Goal: Transaction & Acquisition: Subscribe to service/newsletter

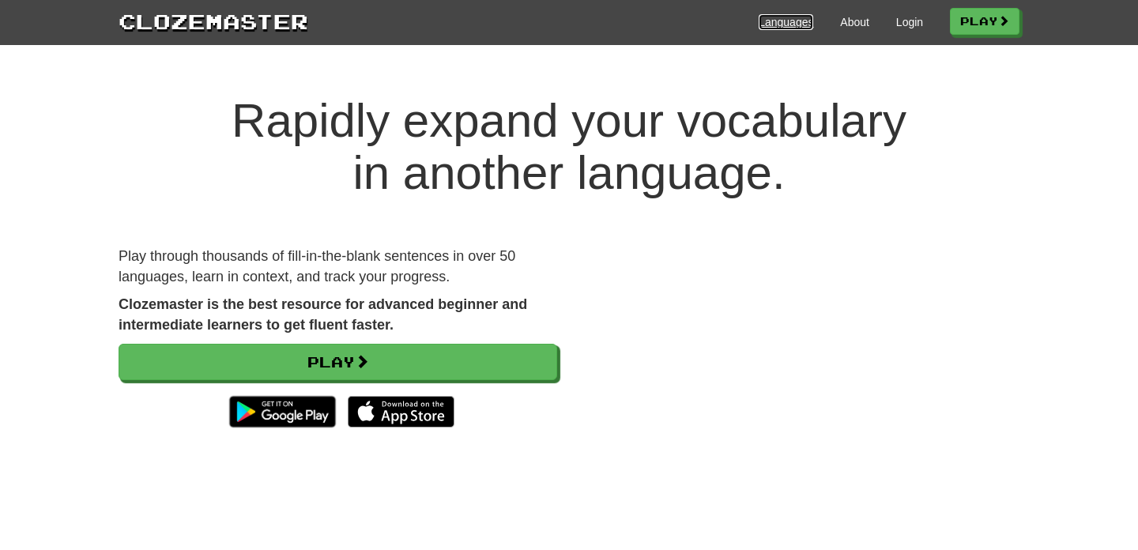
click at [758, 16] on link "Languages" at bounding box center [785, 22] width 55 height 16
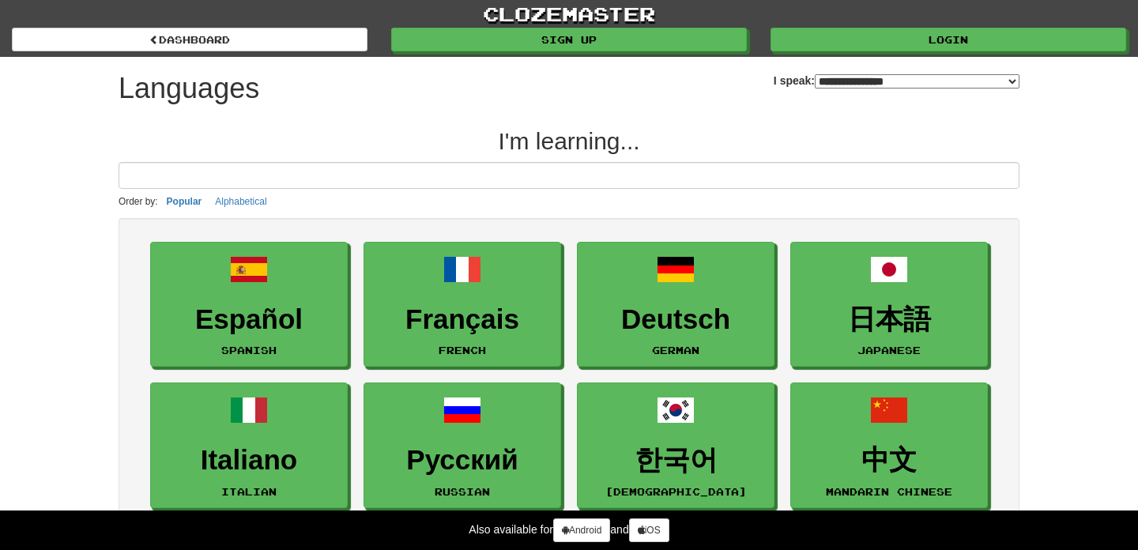
select select "*******"
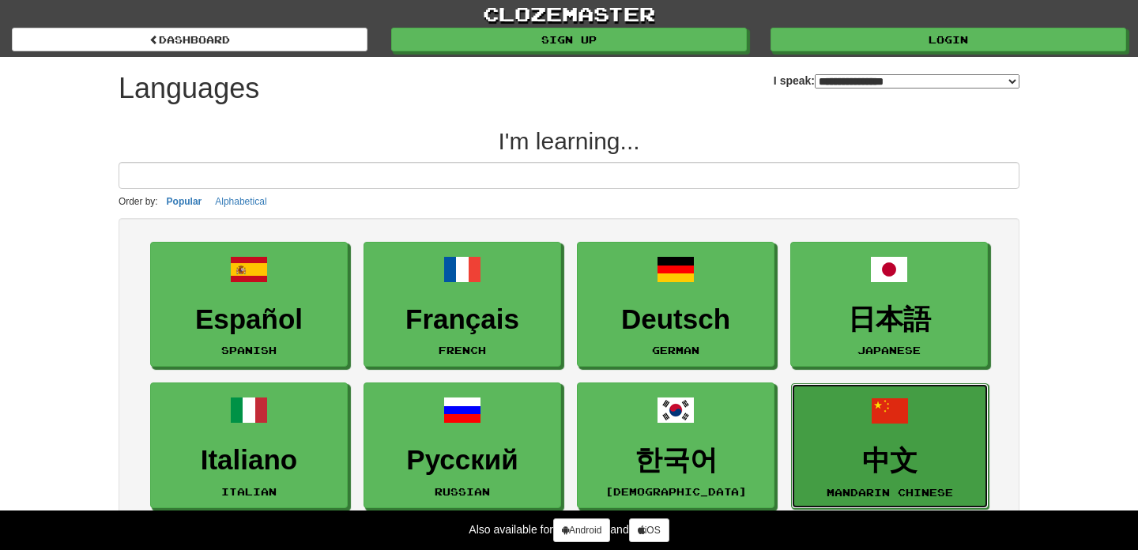
click at [842, 426] on link "中文 Mandarin Chinese" at bounding box center [890, 446] width 198 height 126
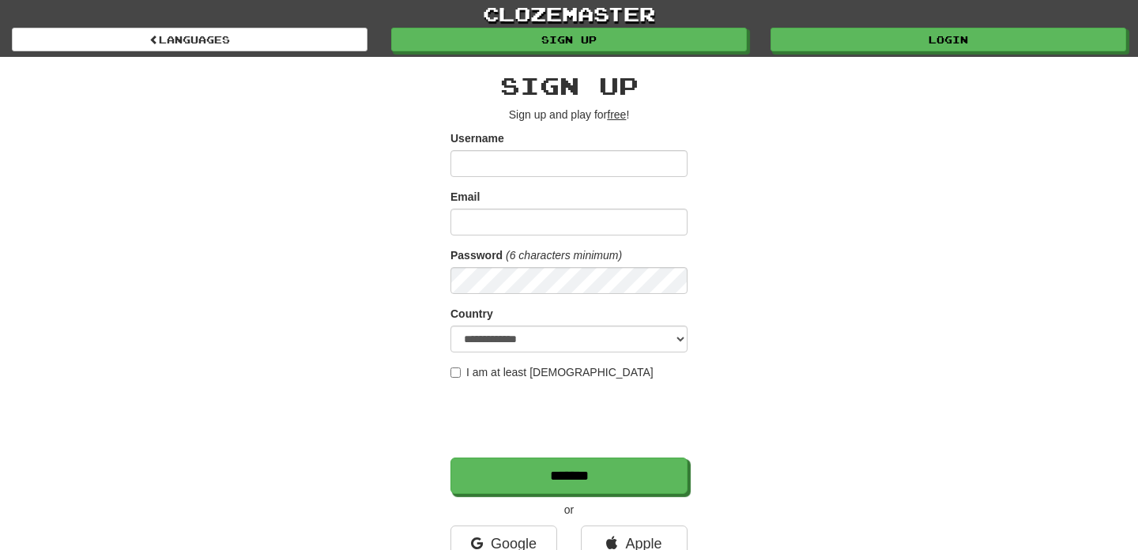
click at [508, 168] on input "Username" at bounding box center [568, 163] width 237 height 27
type input "*"
click at [510, 164] on input "Username" at bounding box center [568, 163] width 237 height 27
click at [512, 164] on input "Username" at bounding box center [568, 163] width 237 height 27
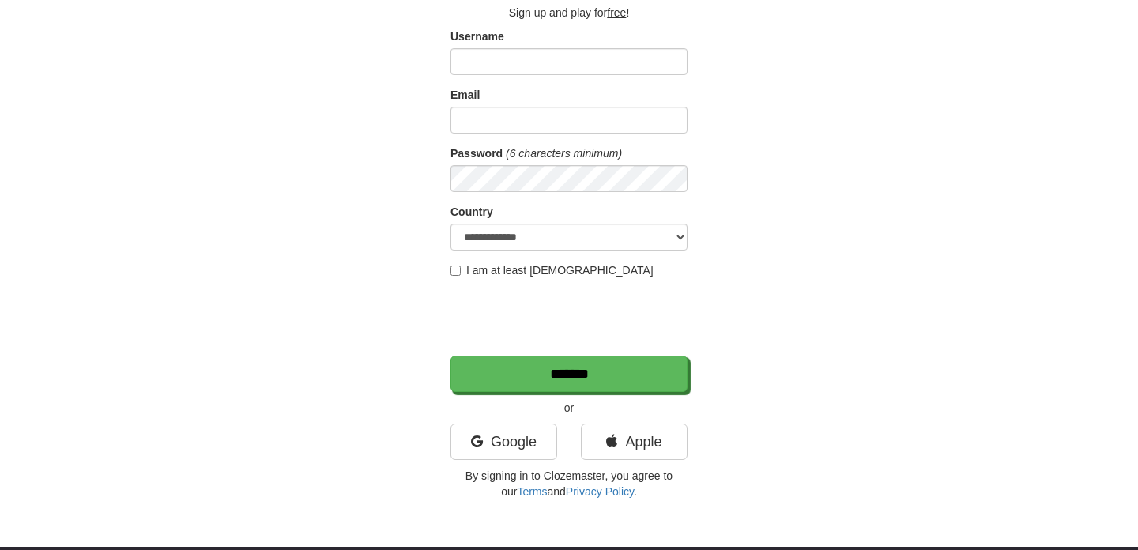
scroll to position [104, 0]
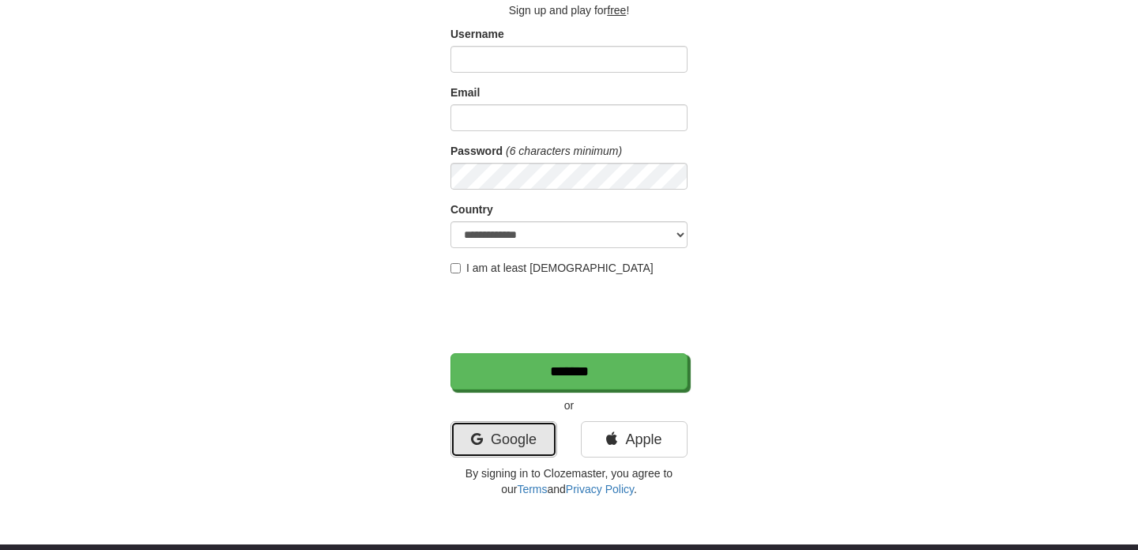
click at [474, 446] on link "Google" at bounding box center [503, 439] width 107 height 36
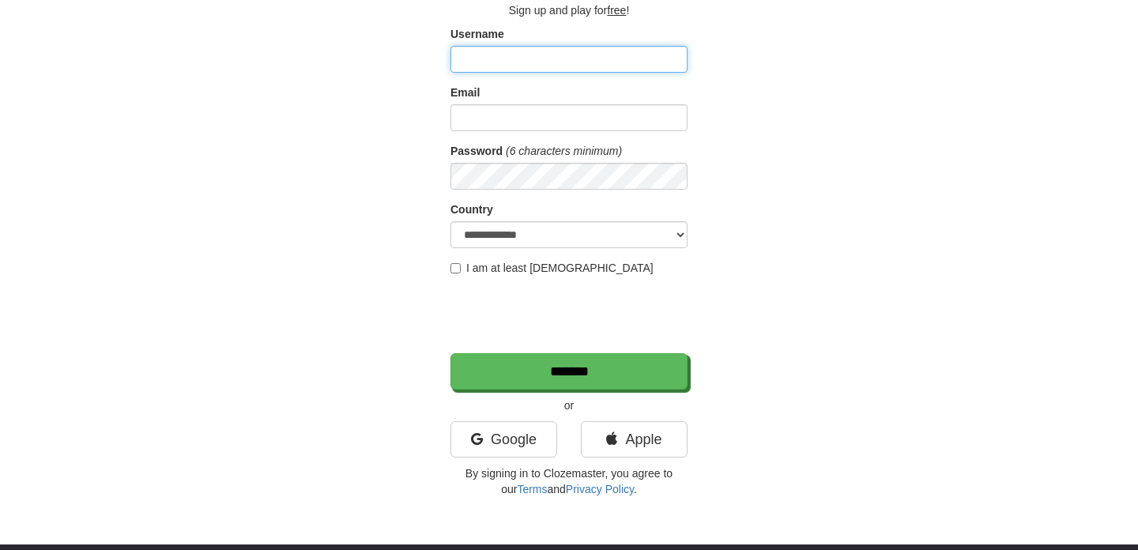
click at [539, 59] on input "Username" at bounding box center [568, 59] width 237 height 27
type input "*"
type input "**********"
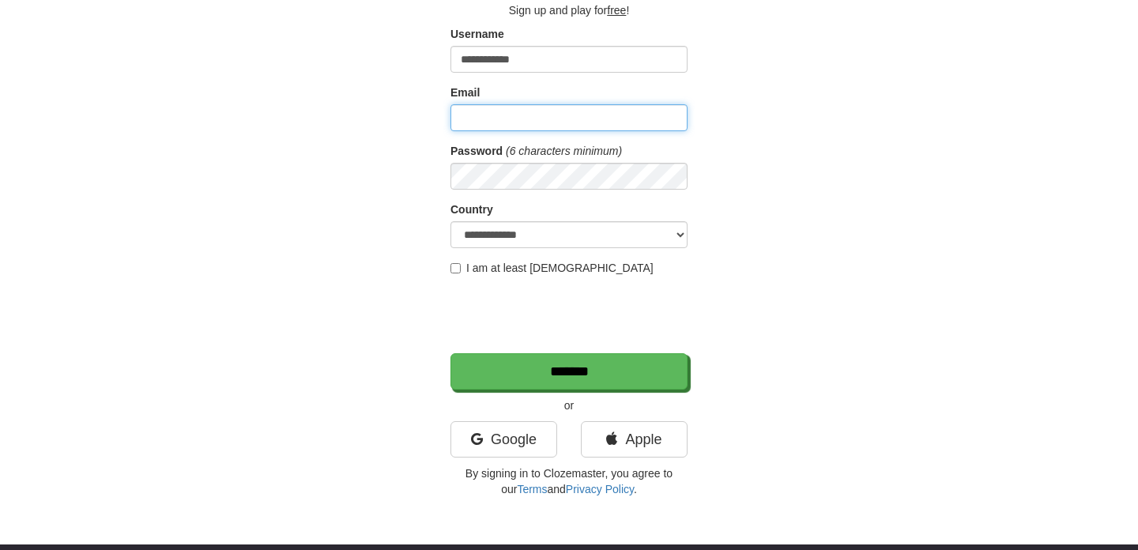
click at [542, 126] on input "Email" at bounding box center [568, 117] width 237 height 27
type input "*"
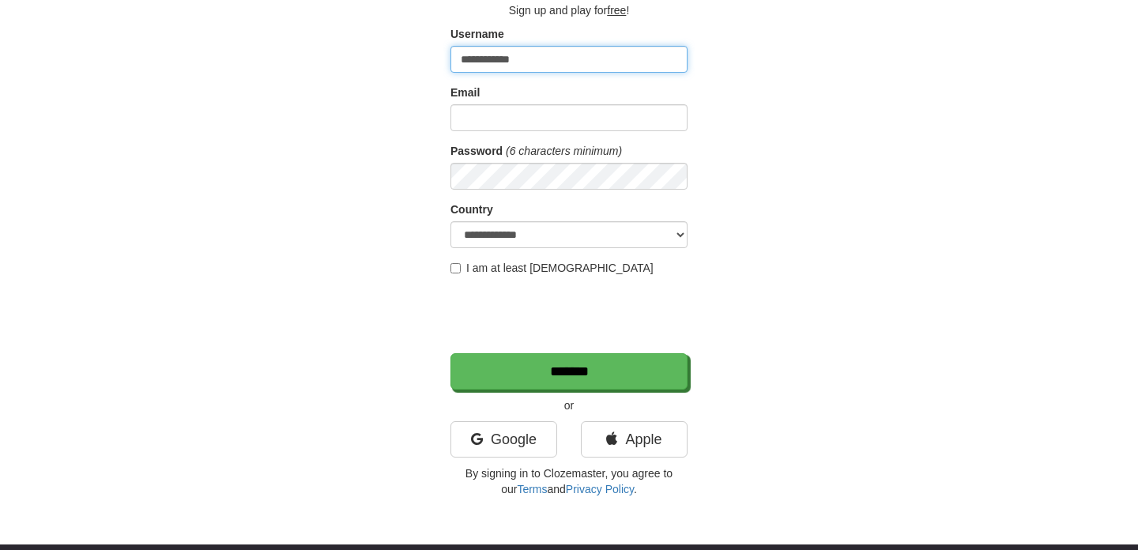
click at [556, 55] on input "**********" at bounding box center [568, 59] width 237 height 27
type input "*"
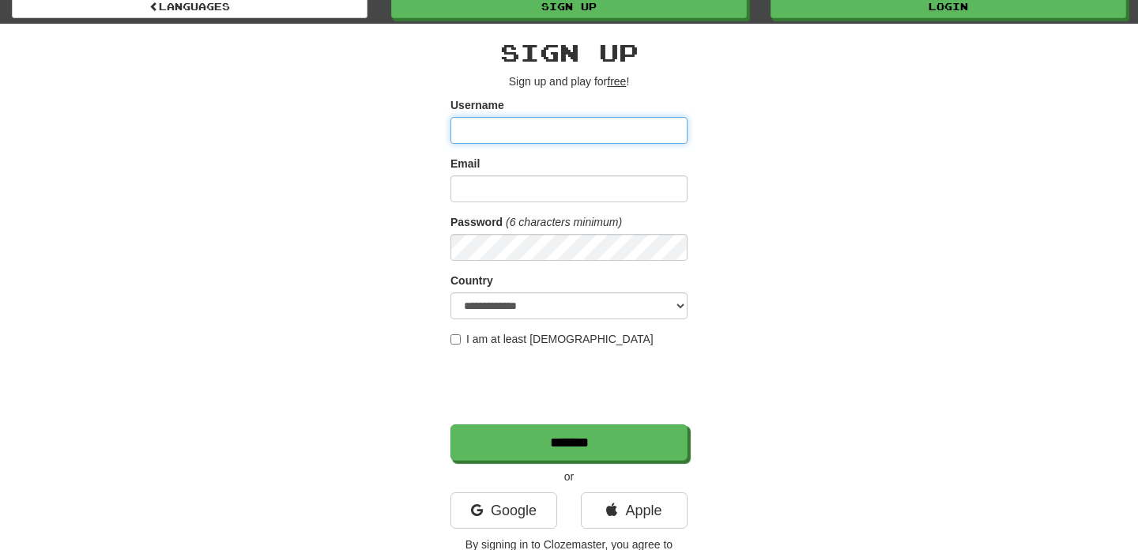
scroll to position [16, 0]
